Goal: Find specific page/section: Find specific page/section

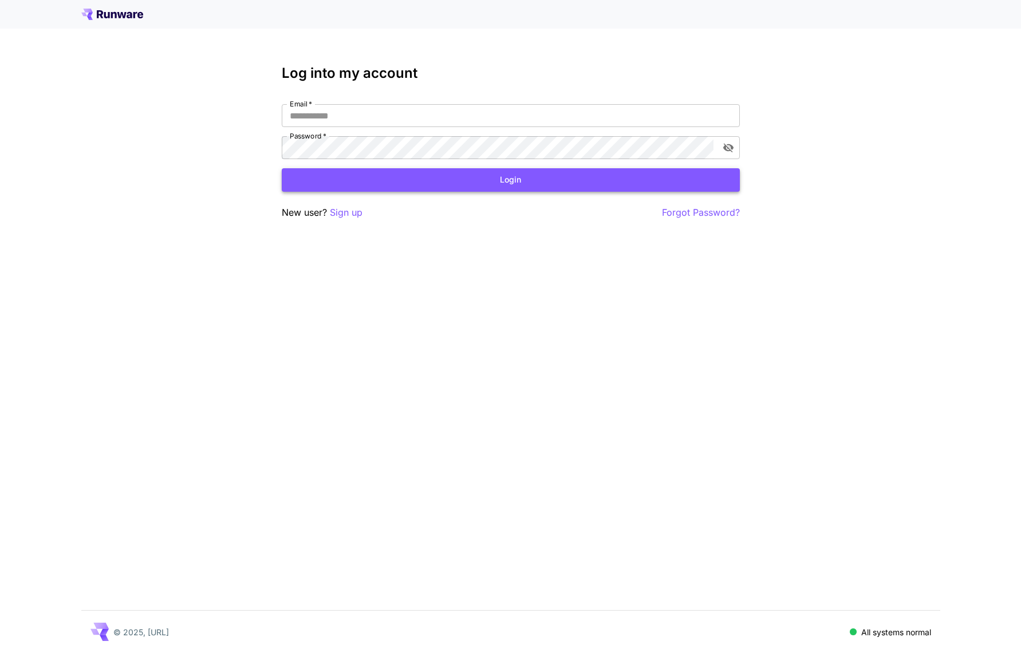
type input "**********"
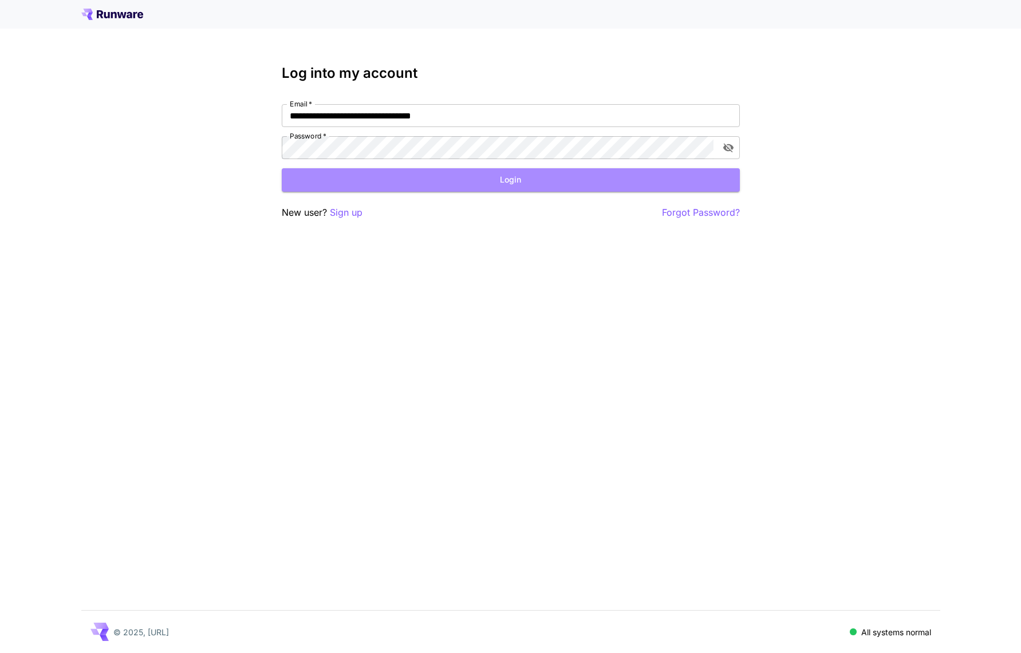
click at [417, 187] on button "Login" at bounding box center [511, 179] width 458 height 23
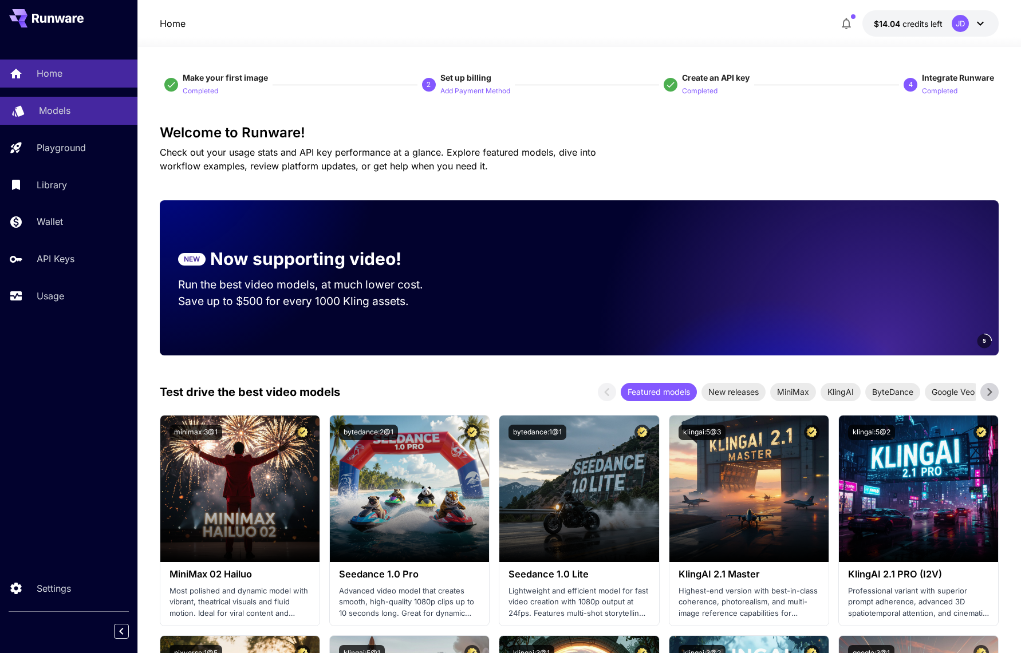
click at [64, 110] on p "Models" at bounding box center [54, 111] width 31 height 14
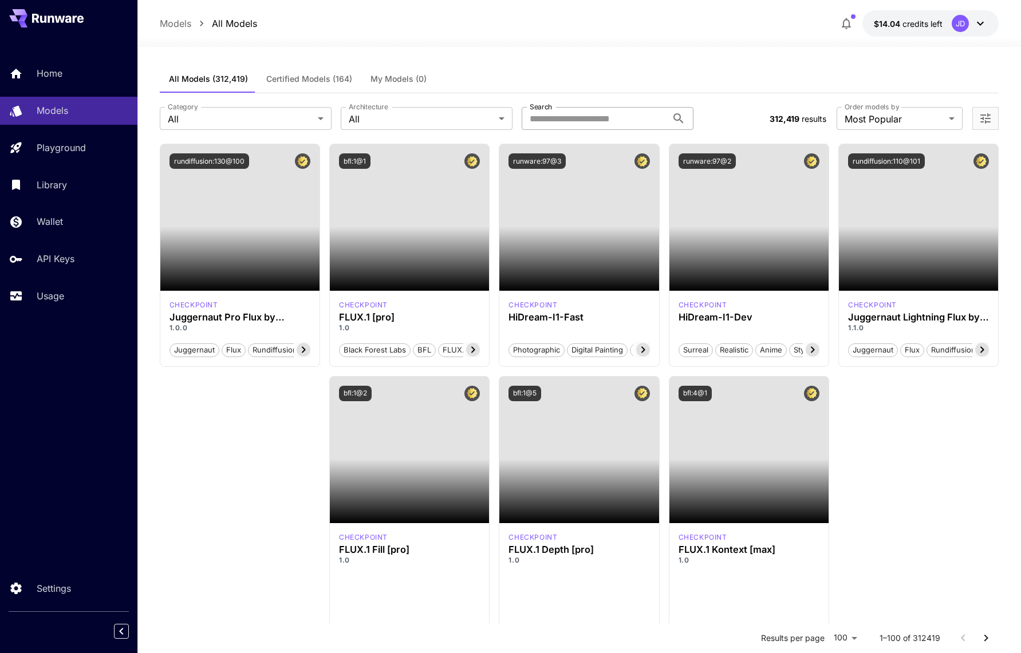
click at [559, 116] on input "Search" at bounding box center [593, 118] width 145 height 23
